Goal: Entertainment & Leisure: Consume media (video, audio)

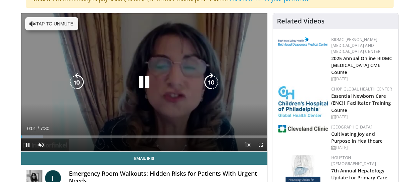
scroll to position [66, 0]
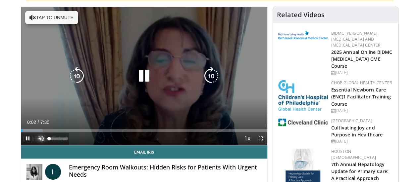
click at [34, 145] on span "Video Player" at bounding box center [40, 138] width 13 height 13
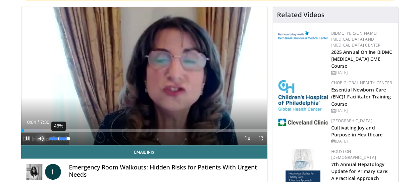
click at [49, 140] on div "46%" at bounding box center [58, 139] width 19 height 2
click at [49, 140] on div "Volume Level" at bounding box center [50, 139] width 2 height 2
click at [49, 140] on div "32%" at bounding box center [58, 139] width 19 height 2
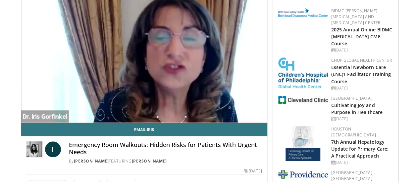
scroll to position [99, 0]
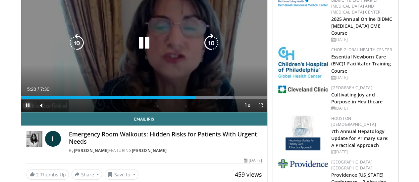
click at [21, 112] on span "Video Player" at bounding box center [27, 105] width 13 height 13
